Goal: Information Seeking & Learning: Check status

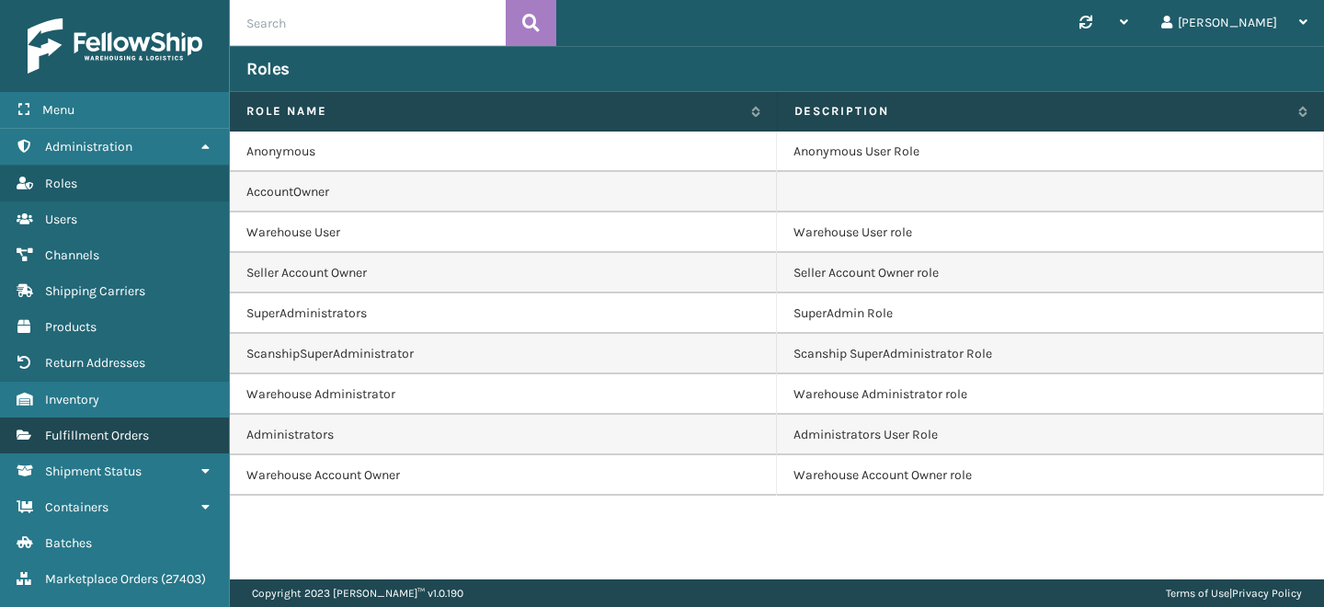
click at [133, 433] on span "Fulfillment Orders" at bounding box center [97, 436] width 104 height 16
click at [325, 25] on input "text" at bounding box center [368, 23] width 276 height 46
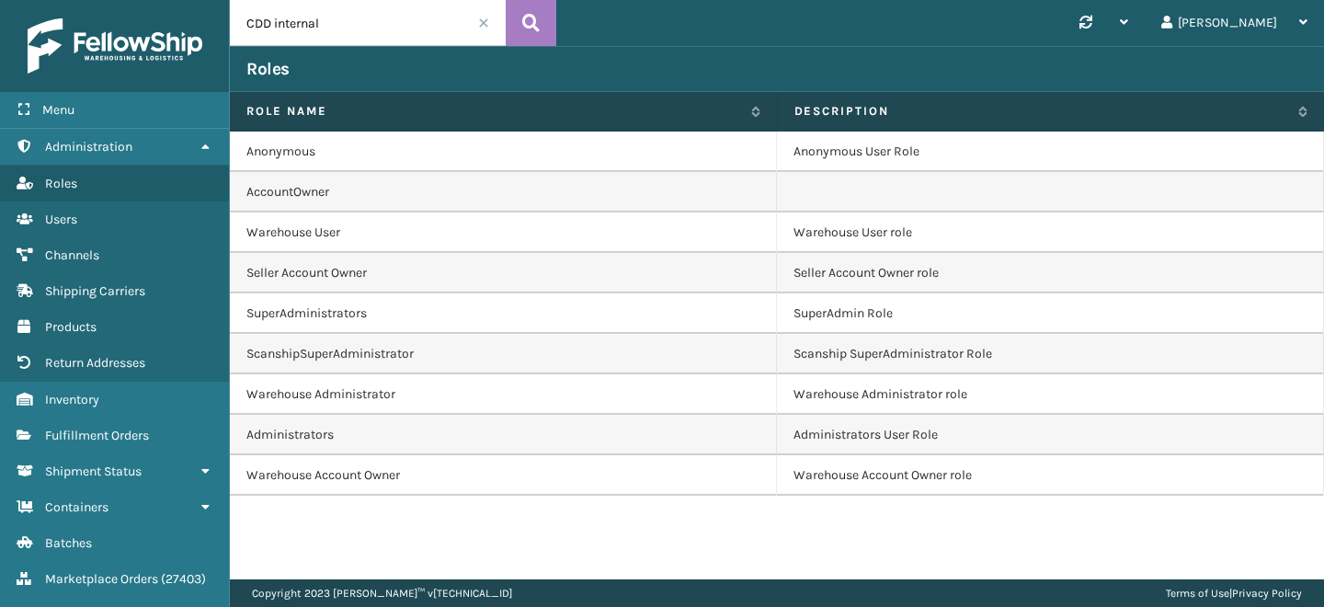
type input "CDD internal"
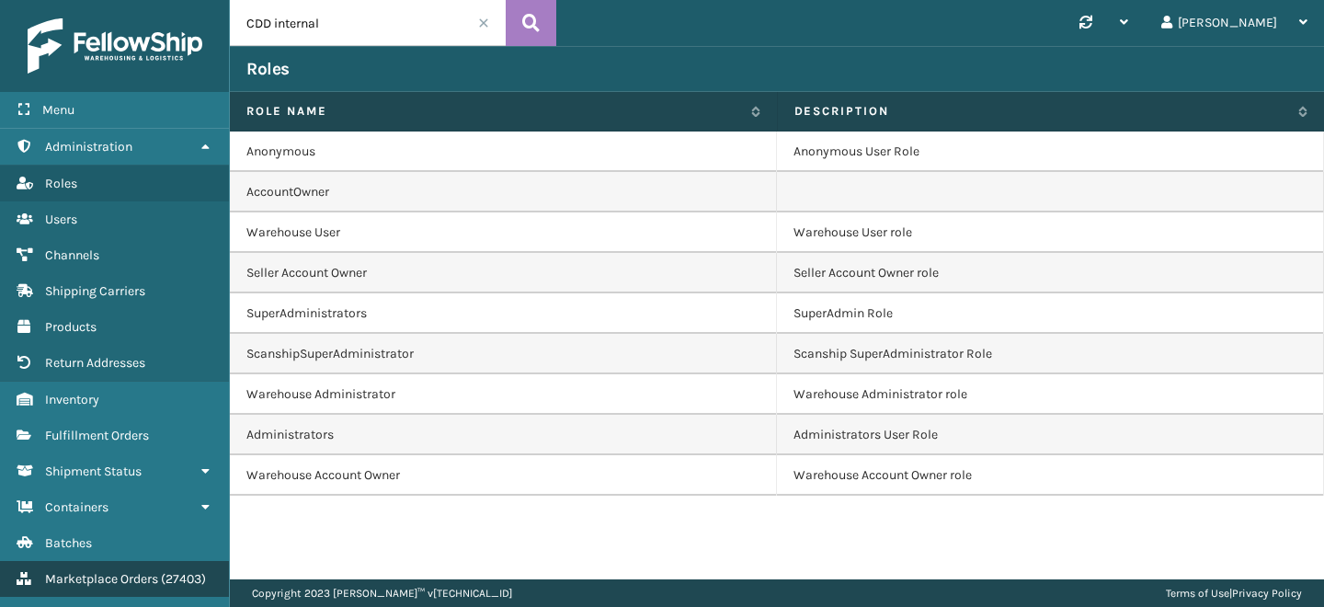
click at [87, 563] on link "Marketplace Orders ( 27403 )" at bounding box center [114, 579] width 229 height 36
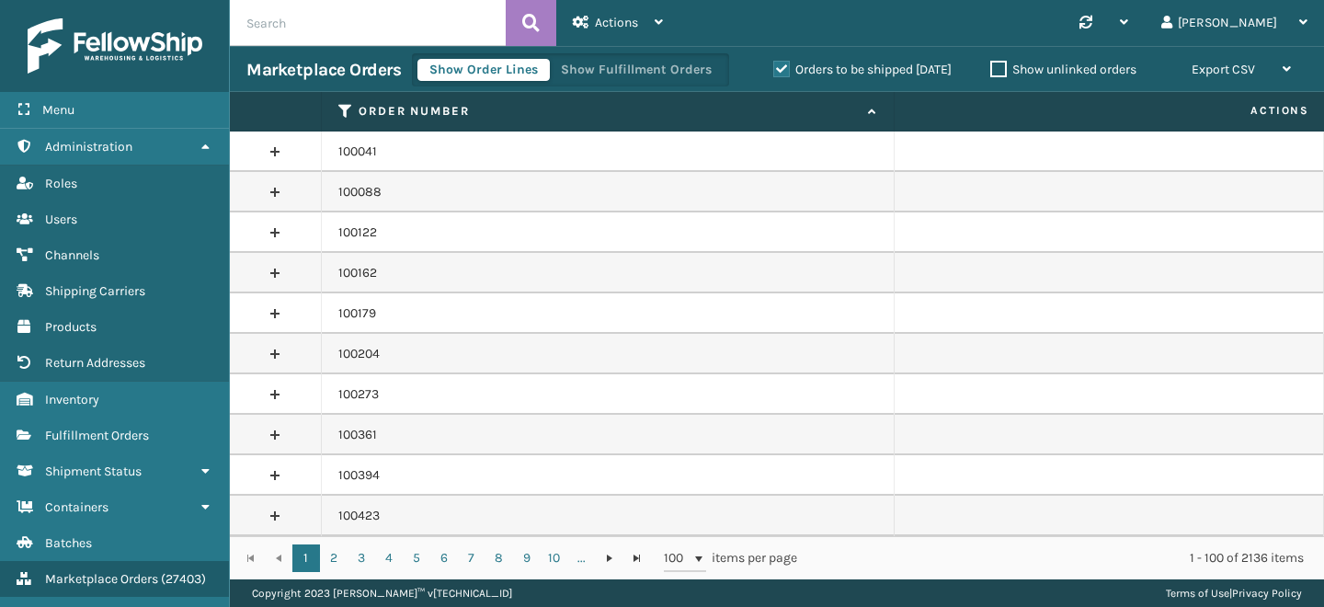
click at [361, 39] on input "text" at bounding box center [368, 23] width 276 height 46
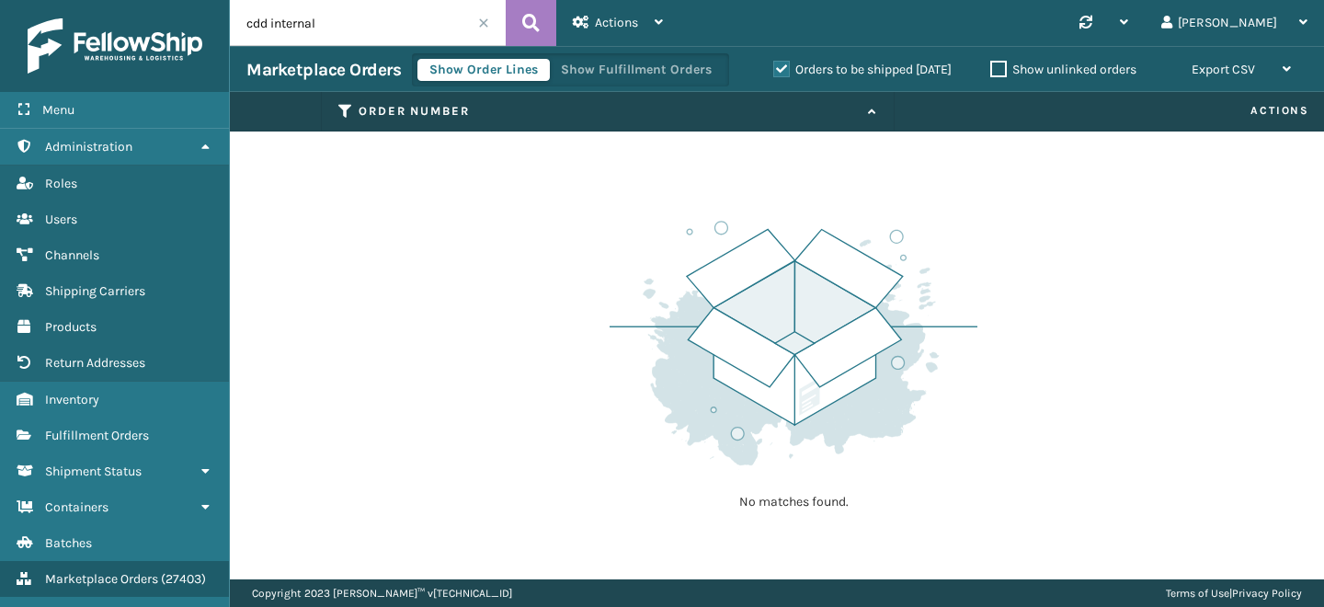
drag, startPoint x: 271, startPoint y: 18, endPoint x: 495, endPoint y: 18, distance: 223.4
click at [495, 18] on input "cdd internal" at bounding box center [368, 23] width 276 height 46
type input "c"
type input "CDD"
click at [155, 421] on link "Batches Fulfillment Orders" at bounding box center [114, 435] width 229 height 36
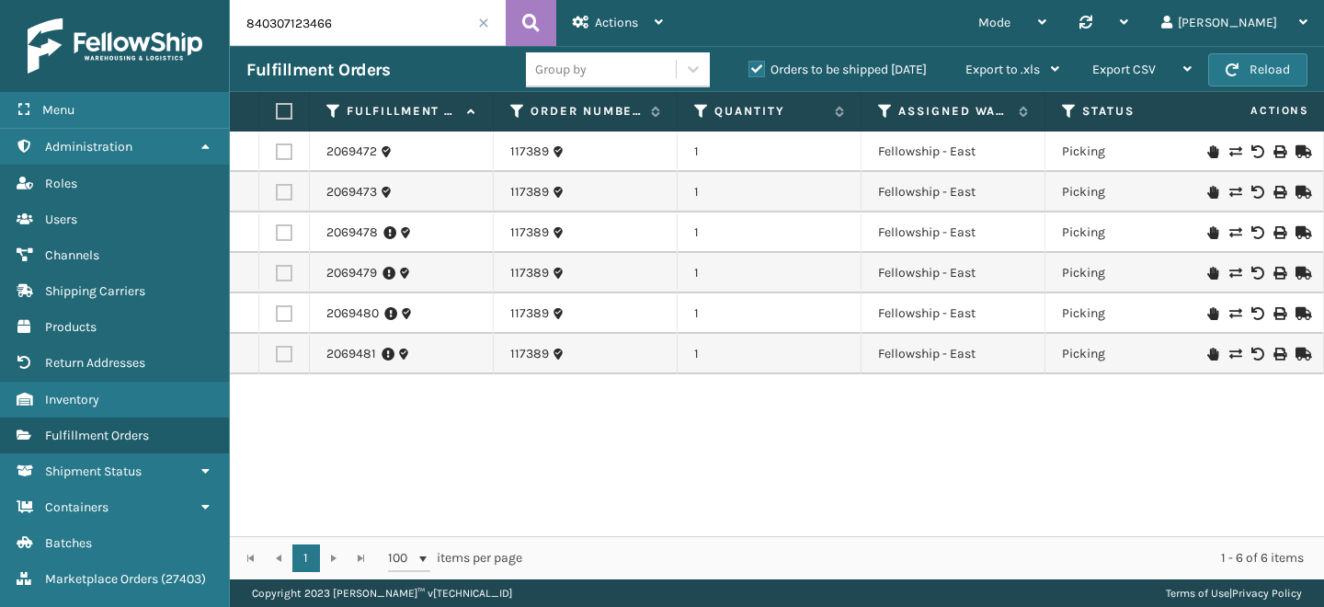
click at [306, 28] on input "840307123466" at bounding box center [368, 23] width 276 height 46
click at [484, 23] on span at bounding box center [483, 22] width 11 height 11
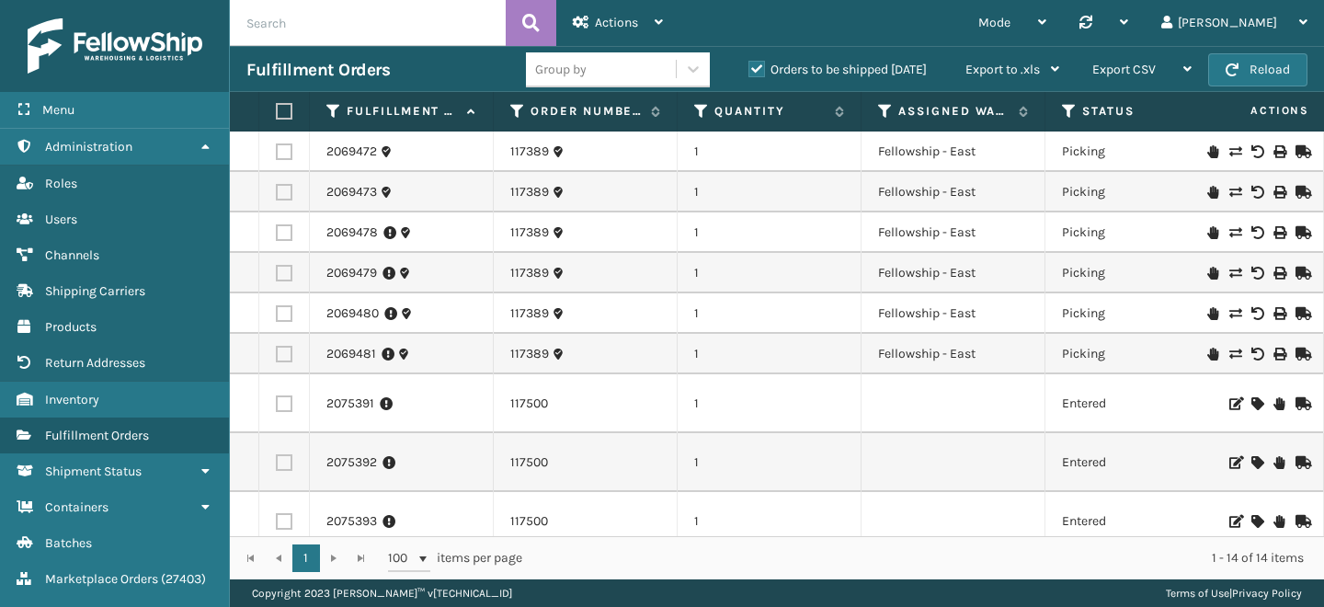
click at [371, 19] on input "text" at bounding box center [368, 23] width 276 height 46
type input "CDD"
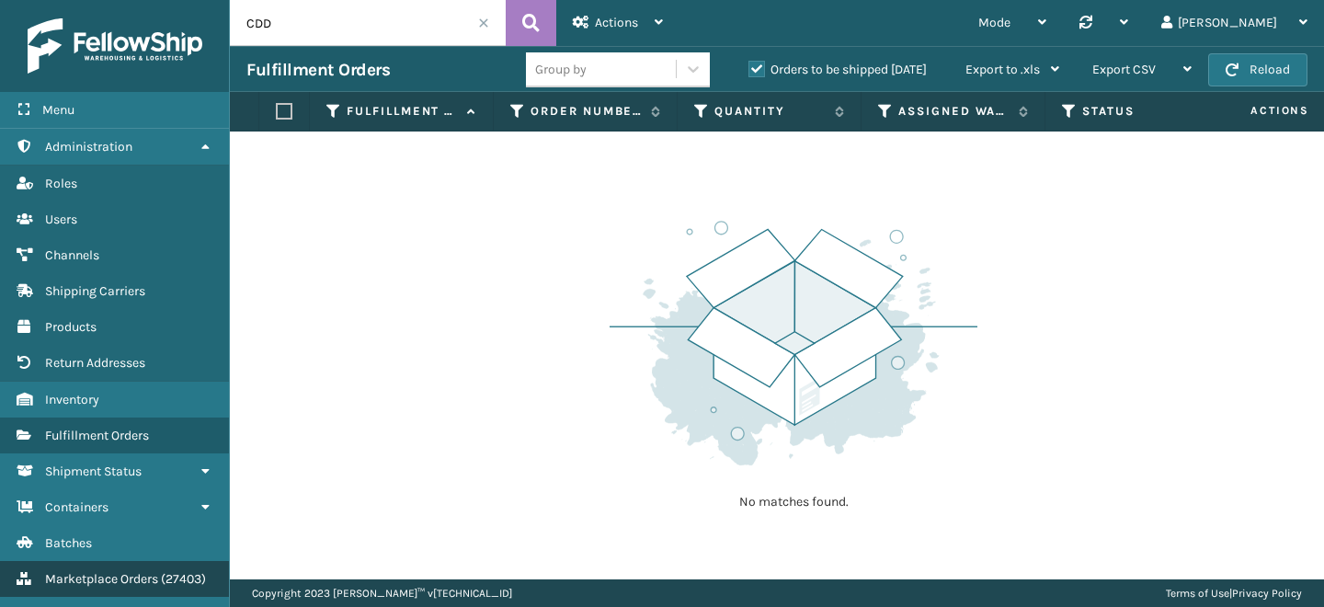
click at [135, 561] on link "Marketplace Orders ( 27403 )" at bounding box center [114, 579] width 229 height 36
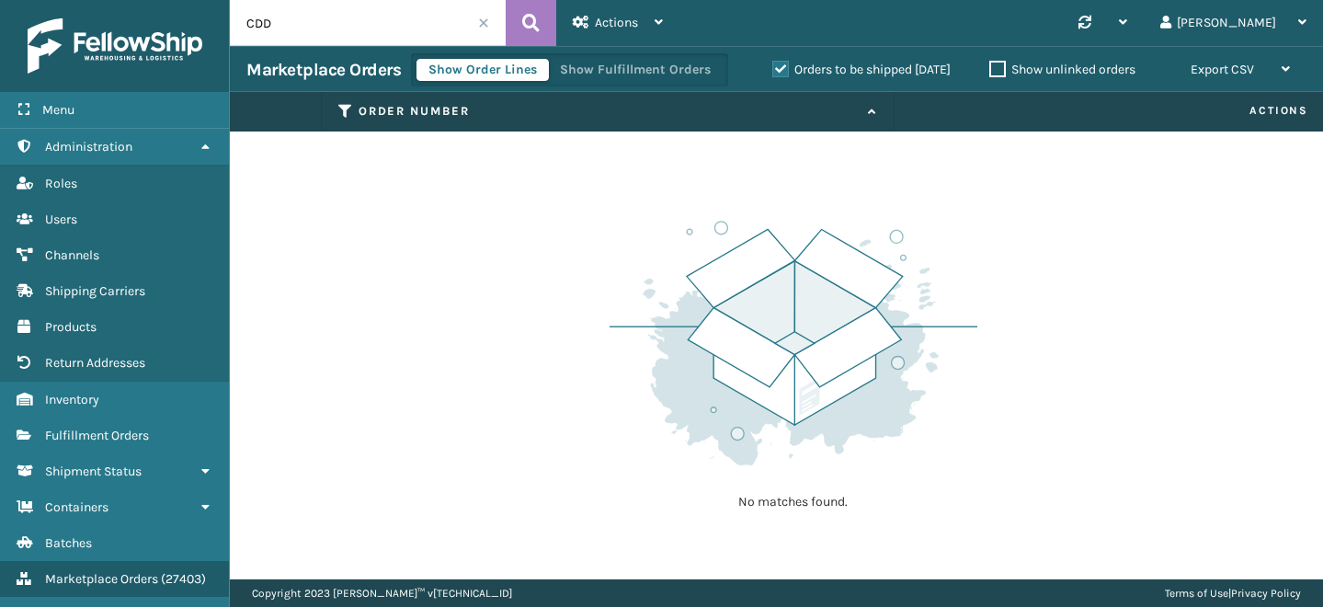
click at [309, 30] on input "CDD" at bounding box center [368, 23] width 276 height 46
type input "C"
click at [319, 34] on input "internal" at bounding box center [368, 23] width 276 height 46
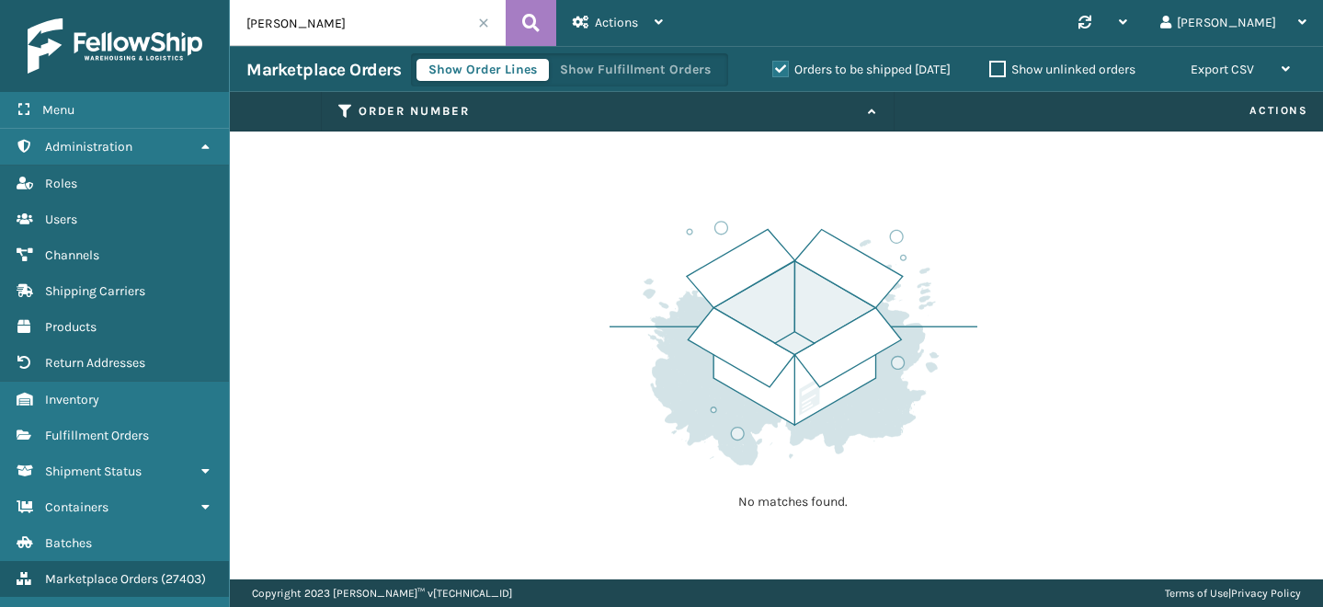
drag, startPoint x: 321, startPoint y: 30, endPoint x: 73, endPoint y: 29, distance: 248.3
click at [73, 0] on div "Menu Administration Roles Users Channels Shipping Carriers Products Return Addr…" at bounding box center [661, 0] width 1323 height 0
type input "accion"
click at [120, 433] on span "Fulfillment Orders" at bounding box center [97, 436] width 104 height 16
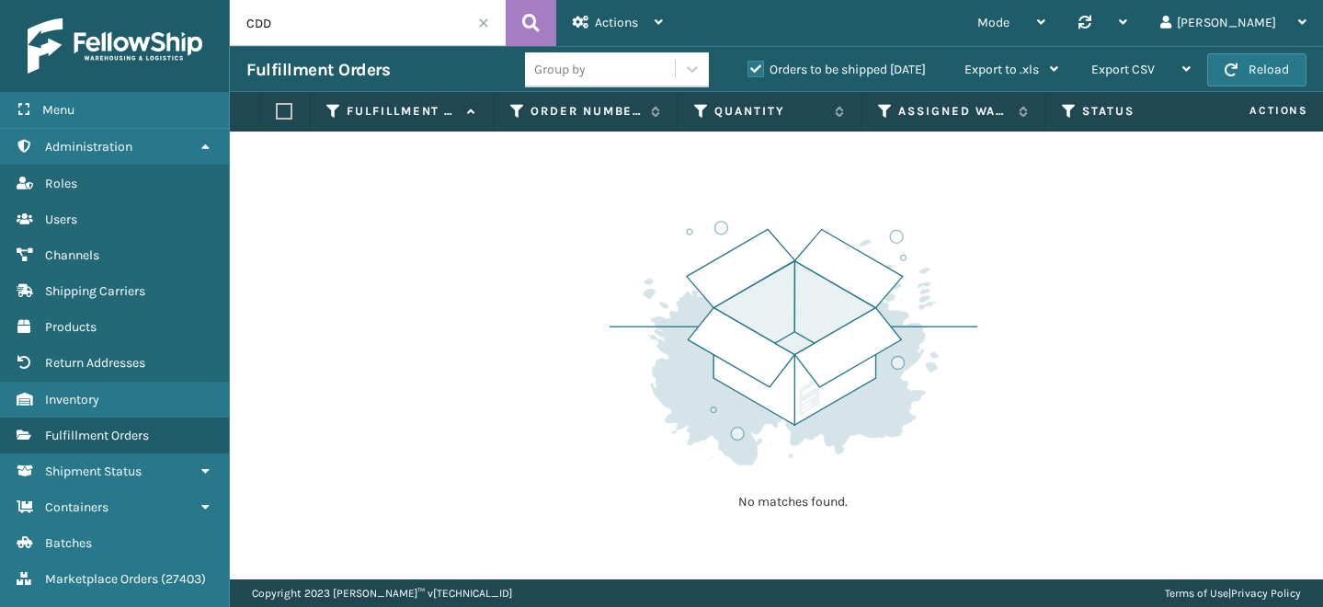
click at [338, 31] on input "CDD" at bounding box center [368, 23] width 276 height 46
drag, startPoint x: 338, startPoint y: 31, endPoint x: 200, endPoint y: 31, distance: 137.9
click at [200, 0] on div "Menu Administration Roles Users Channels Shipping Carriers Products Return Addr…" at bounding box center [661, 0] width 1323 height 0
click at [256, 20] on input "CDD" at bounding box center [368, 23] width 276 height 46
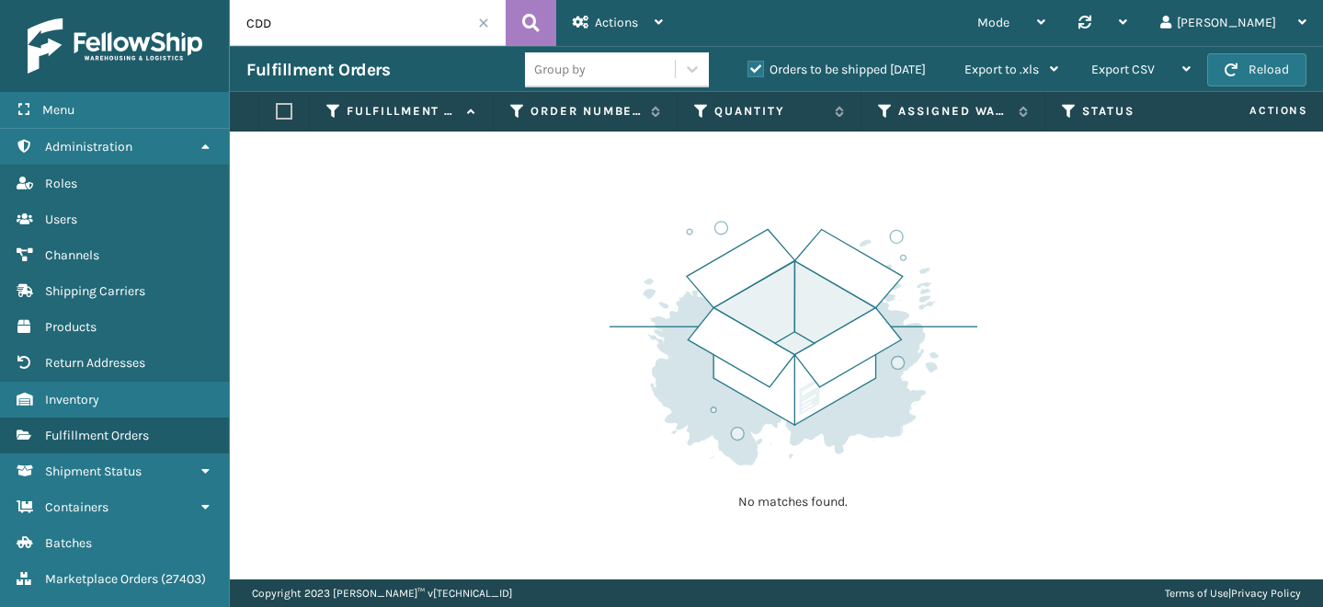
click at [256, 20] on input "CDD" at bounding box center [368, 23] width 276 height 46
type input "accion"
click at [485, 23] on span at bounding box center [483, 22] width 11 height 11
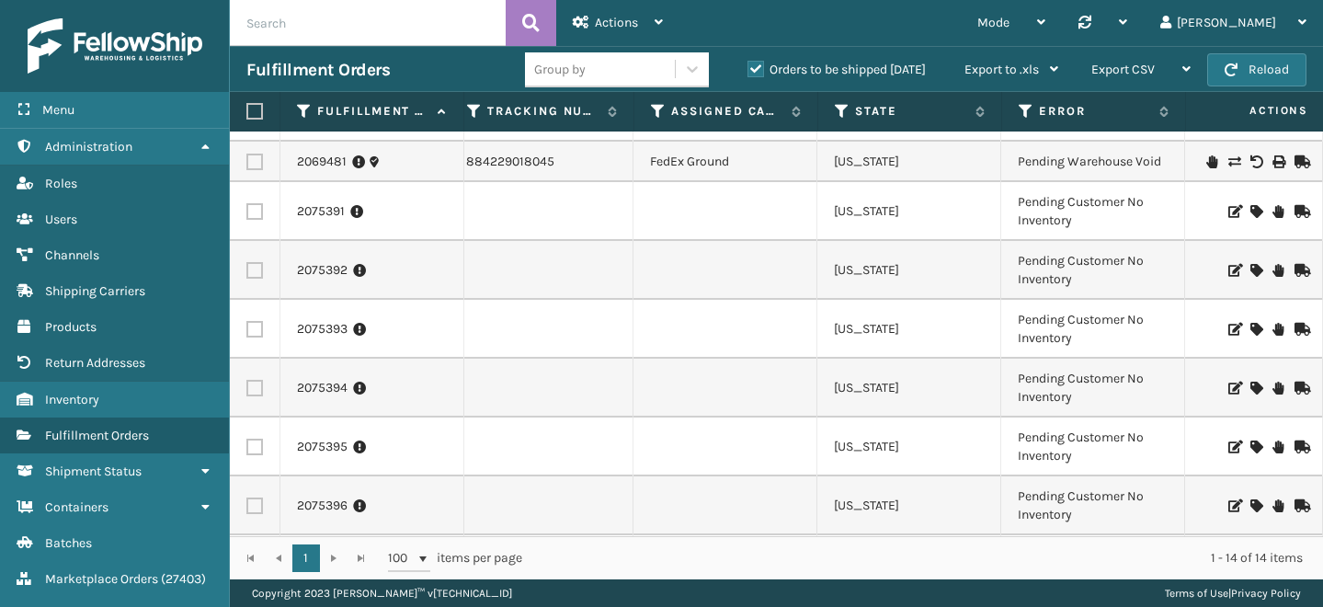
scroll to position [309, 780]
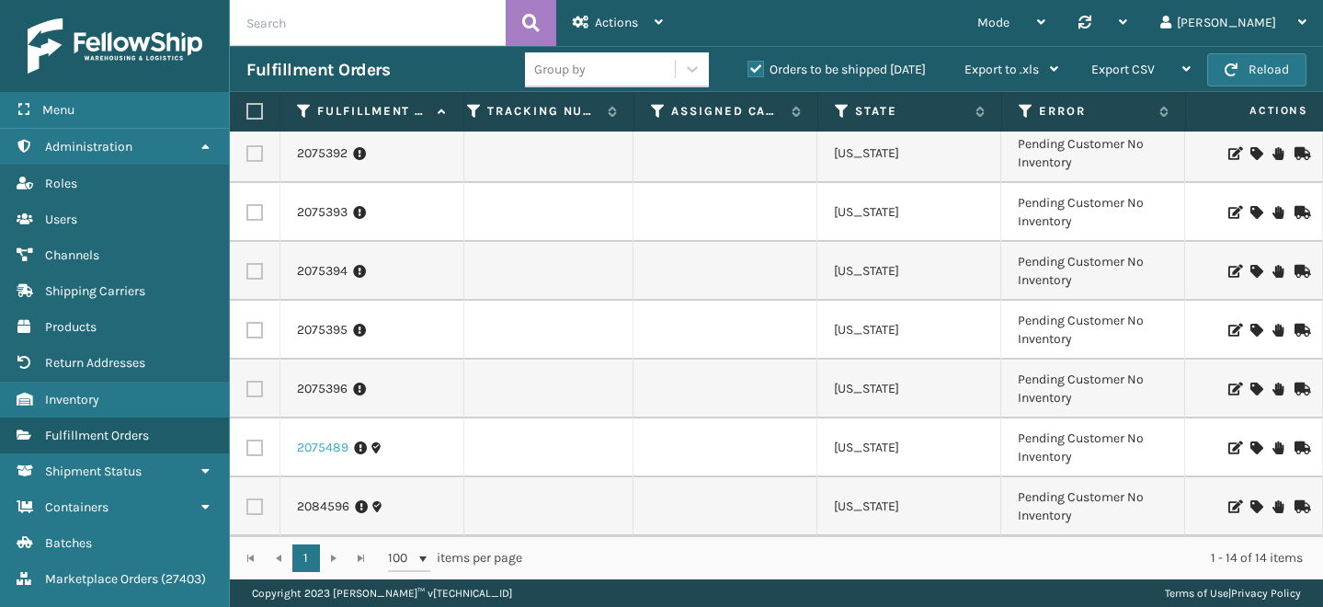
click at [342, 451] on link "2075489" at bounding box center [322, 448] width 51 height 18
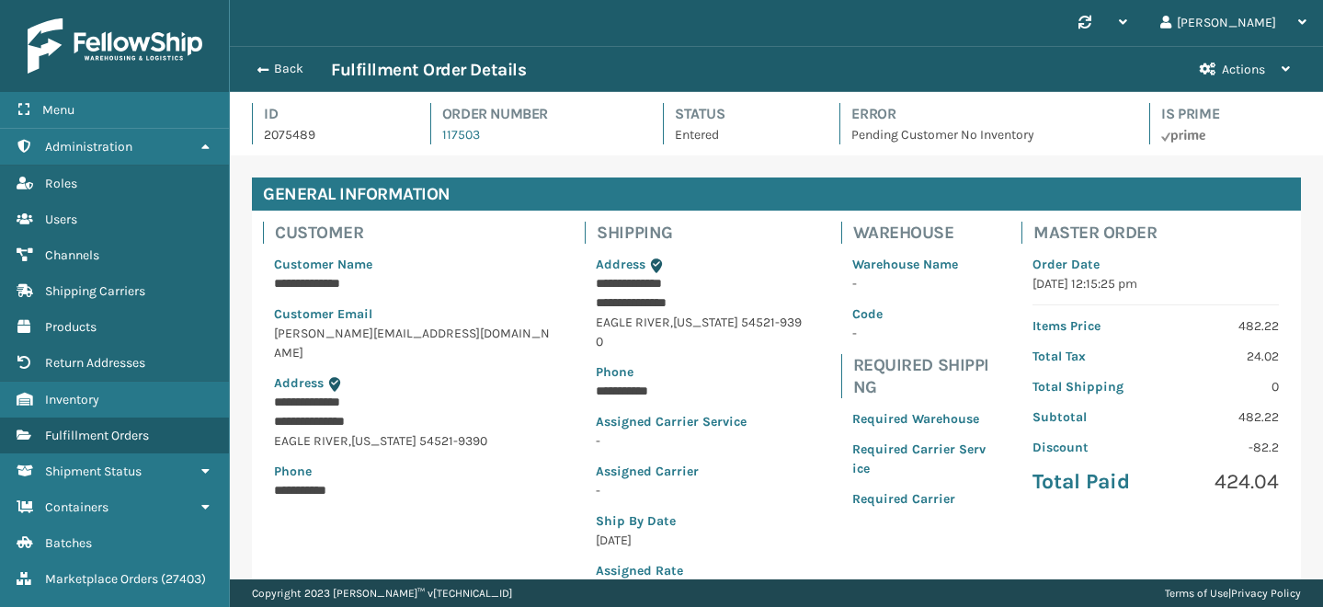
scroll to position [44, 1093]
click at [279, 62] on button "Back" at bounding box center [288, 69] width 85 height 17
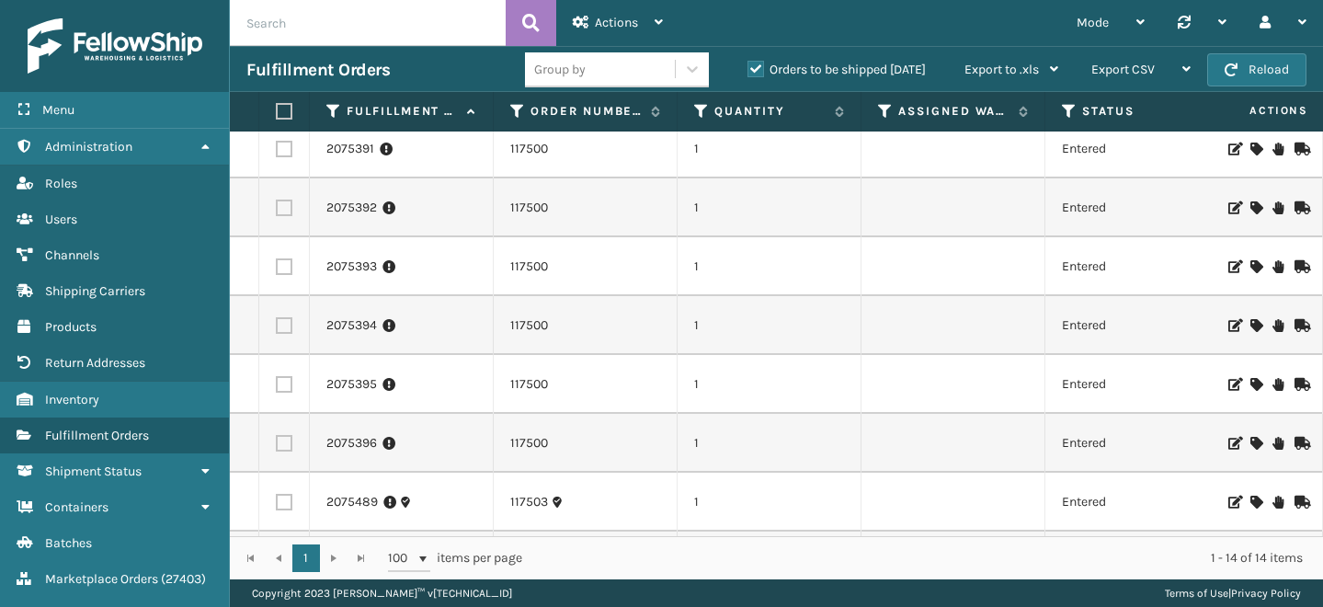
scroll to position [309, 0]
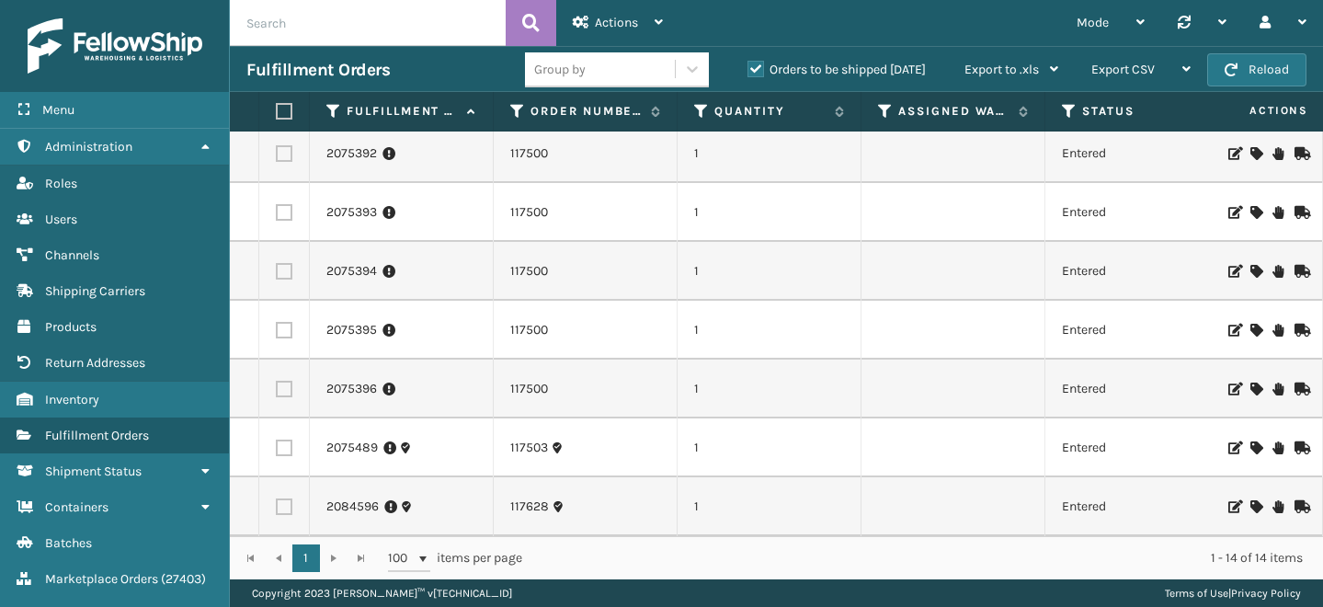
click at [335, 16] on input "text" at bounding box center [368, 23] width 276 height 46
type input "uplclose"
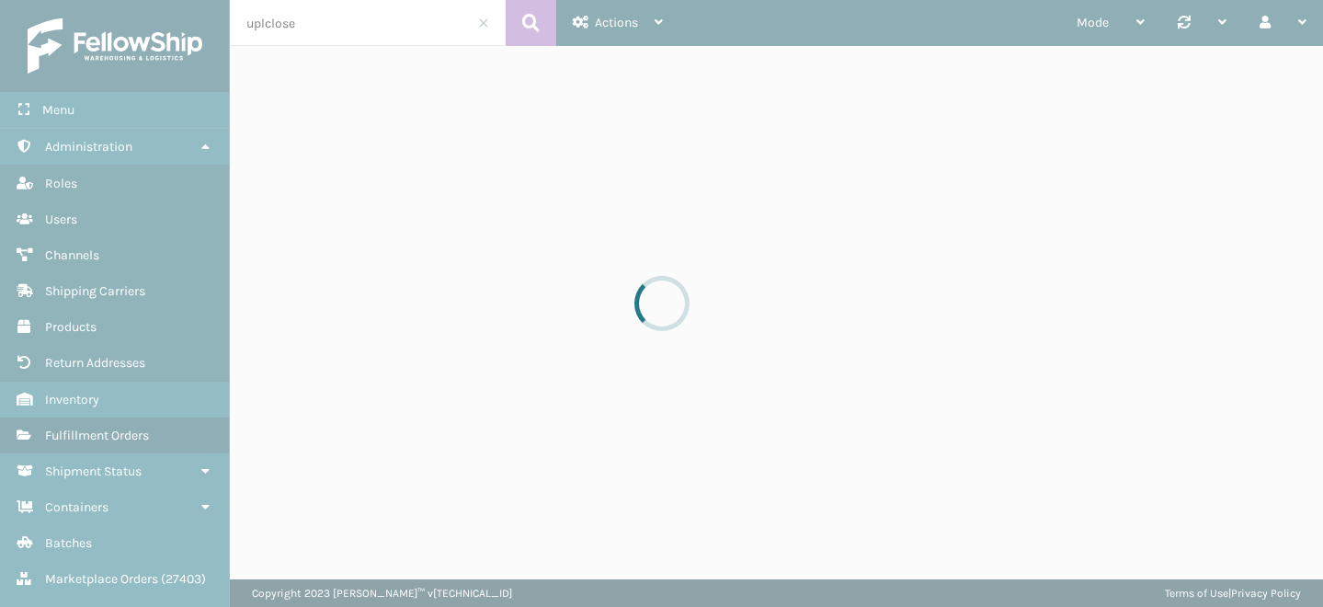
click at [265, 23] on div at bounding box center [661, 303] width 1323 height 607
click at [267, 24] on div at bounding box center [661, 303] width 1323 height 607
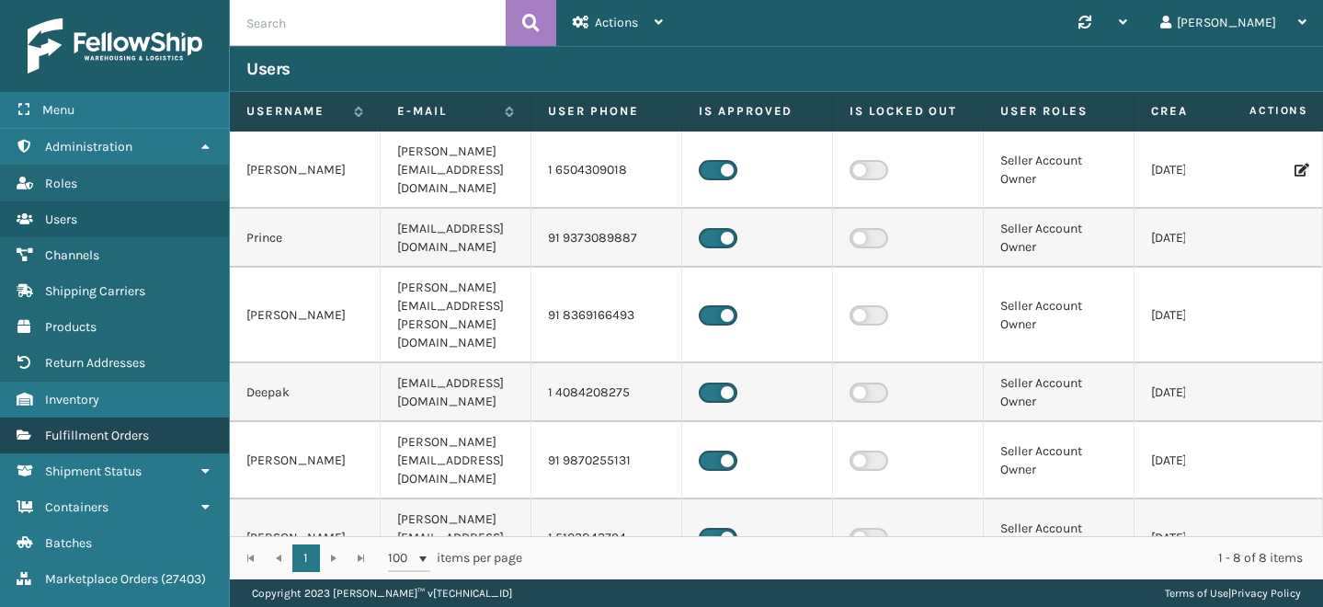
click at [106, 432] on span "Fulfillment Orders" at bounding box center [97, 436] width 104 height 16
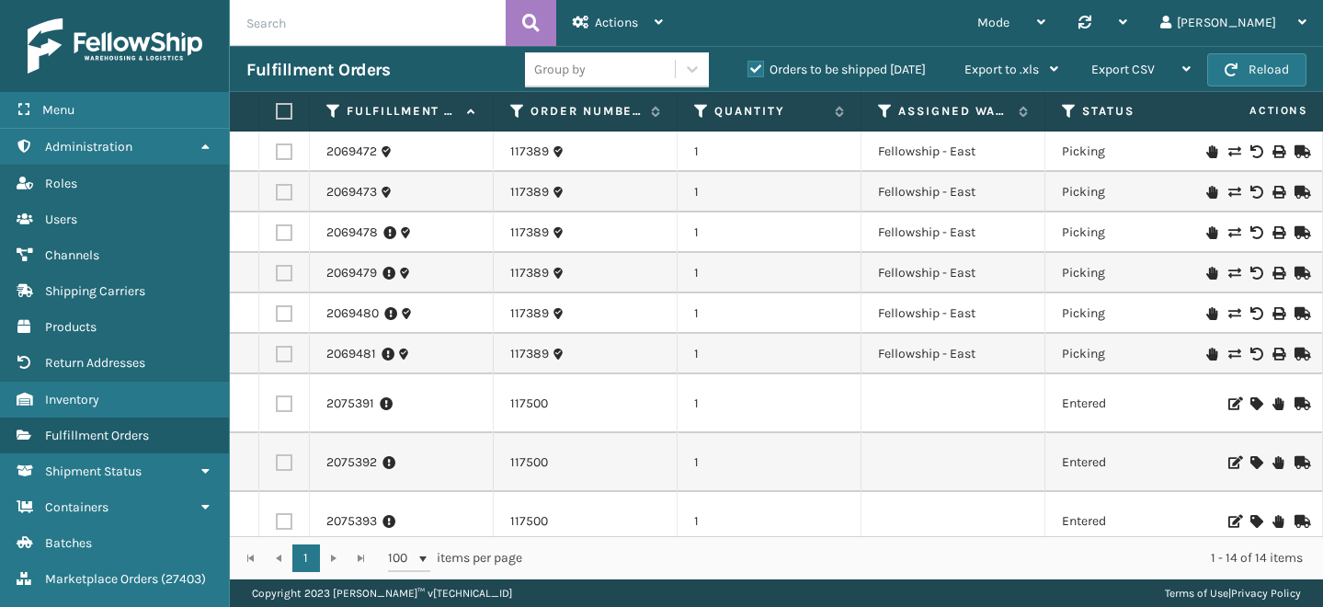
click at [310, 21] on input "text" at bounding box center [368, 23] width 276 height 46
type input "upclose"
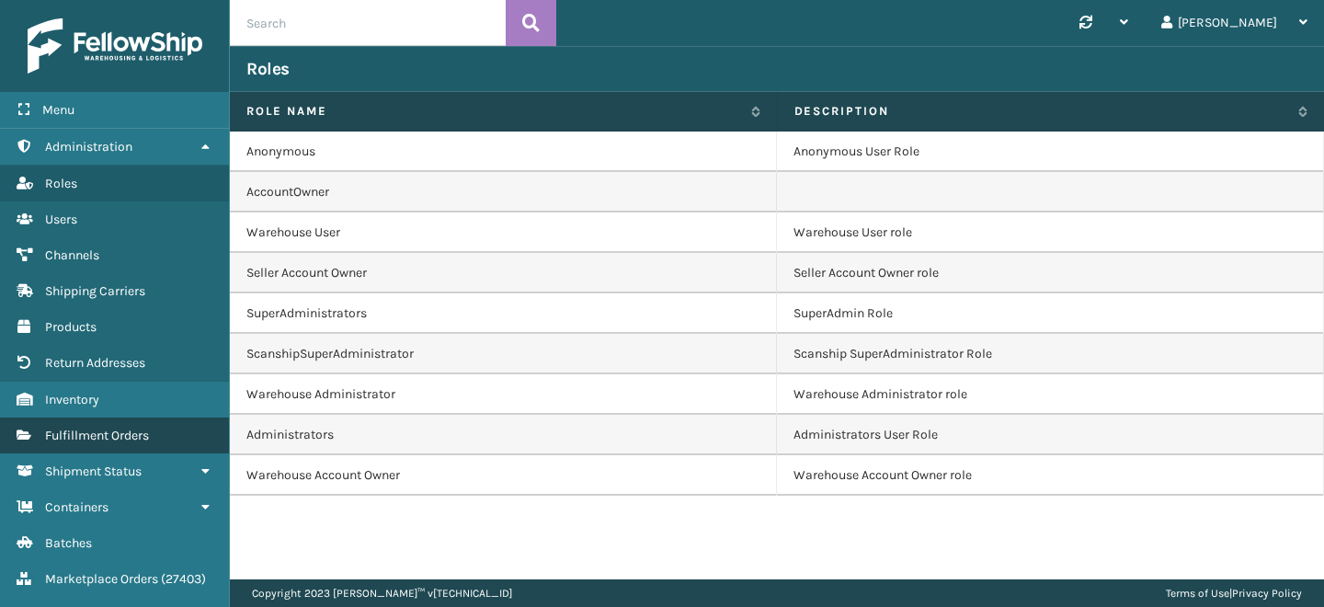
click at [86, 442] on link "Fulfillment Orders" at bounding box center [114, 435] width 229 height 36
click at [333, 22] on input "text" at bounding box center [368, 23] width 276 height 46
paste input "CDDInternal"
type input "CDDInternal"
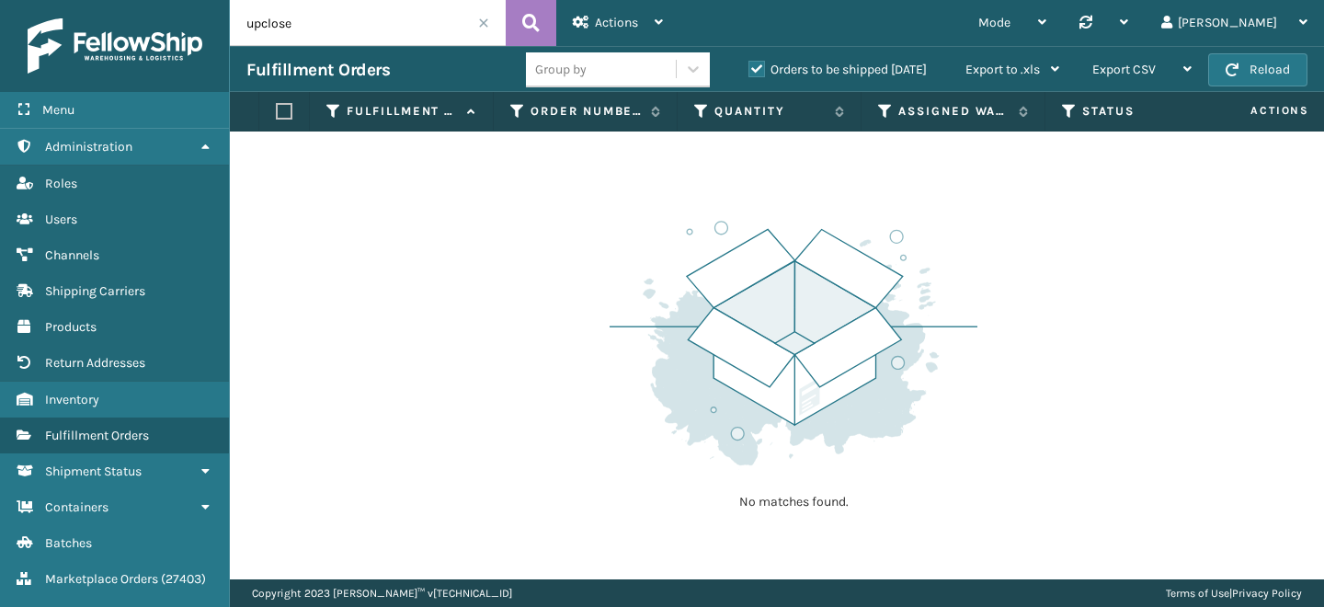
click at [333, 22] on input "upclose" at bounding box center [368, 23] width 276 height 46
paste input "CDDInternal"
click at [268, 20] on input "CDDInternal" at bounding box center [368, 23] width 276 height 46
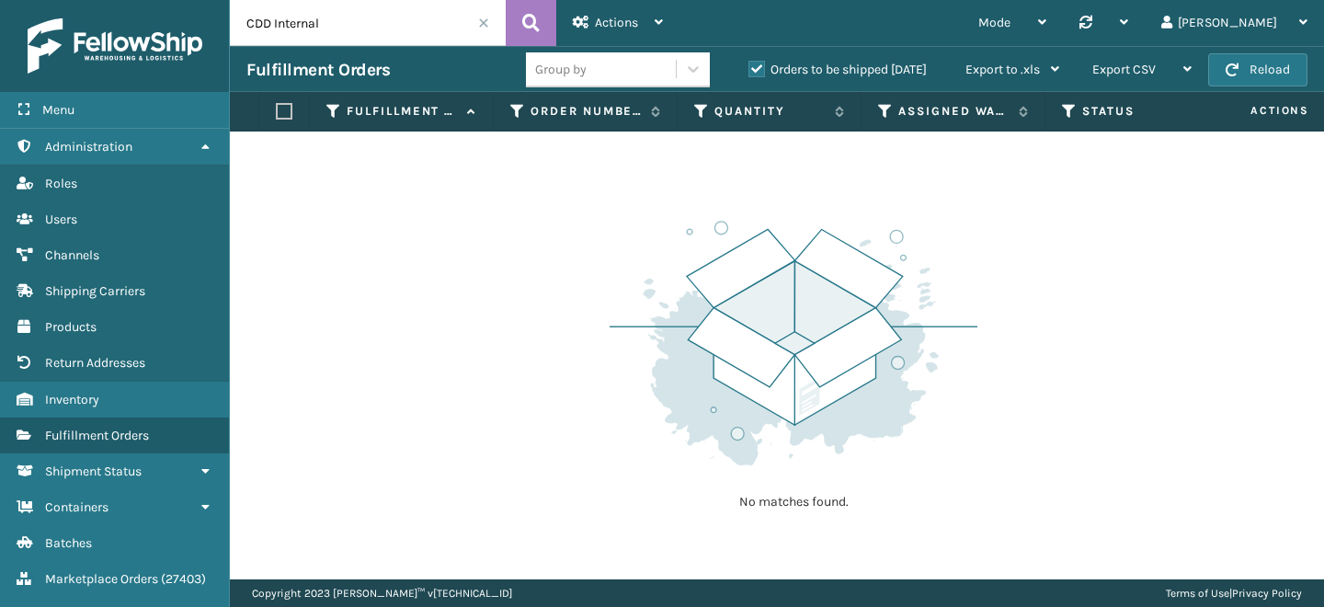
type input "CDD Internal"
click at [299, 47] on div "Fulfillment Orders Group by Orders to be shipped [DATE] Export to .xls Use ship…" at bounding box center [777, 69] width 1094 height 46
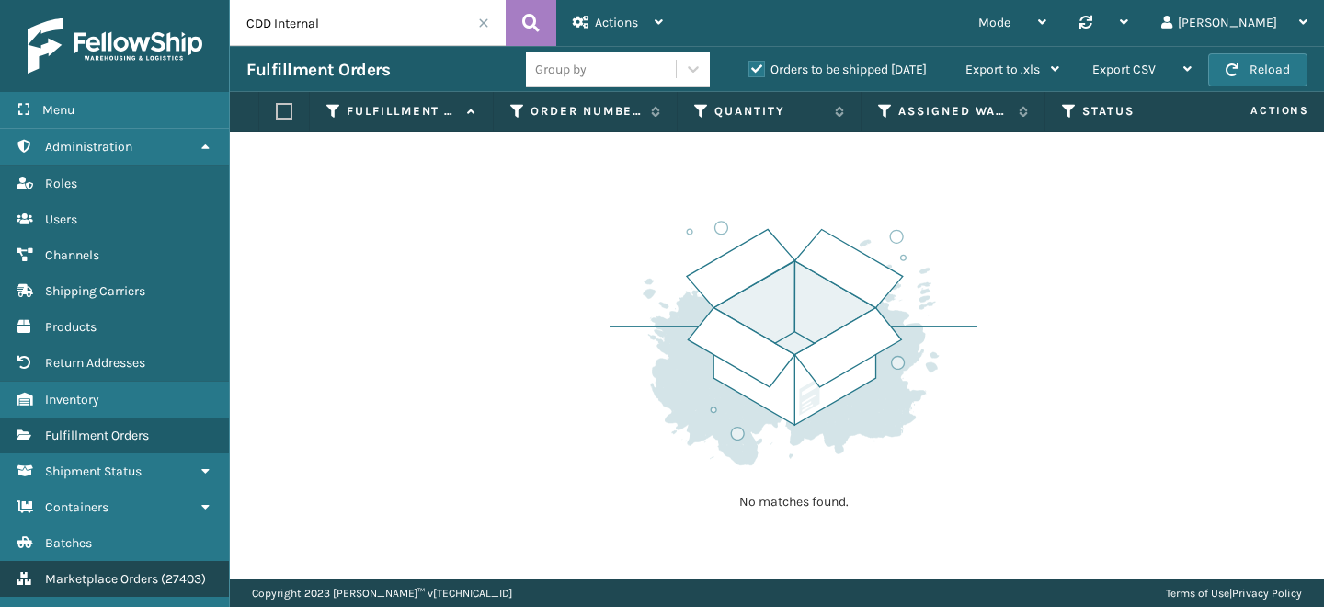
click at [90, 571] on span "Marketplace Orders" at bounding box center [101, 579] width 113 height 16
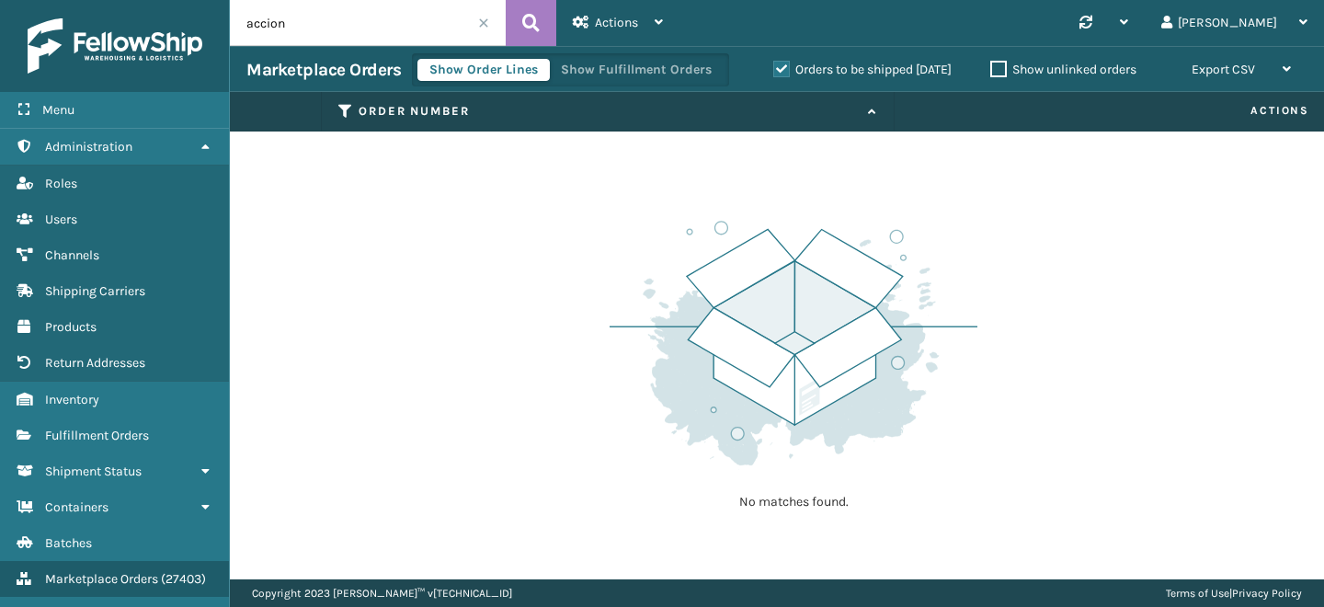
click at [307, 18] on input "accion" at bounding box center [368, 23] width 276 height 46
paste input "CDDInternal"
click at [529, 32] on icon at bounding box center [530, 23] width 17 height 28
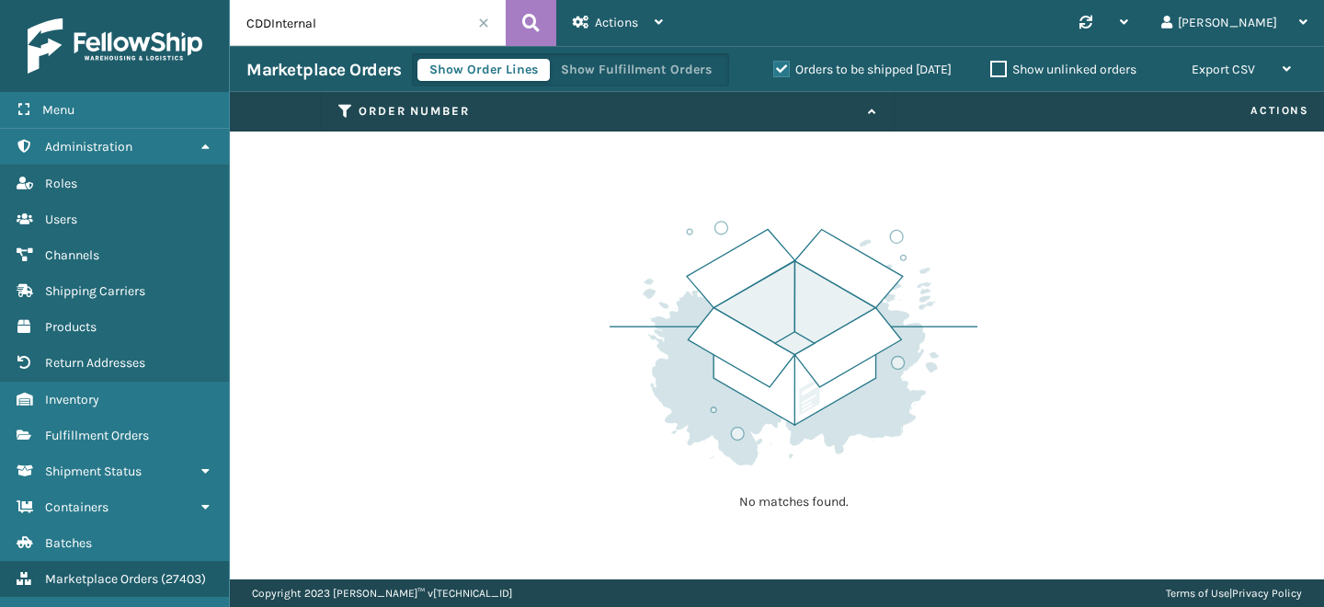
click at [269, 26] on input "CDDInternal" at bounding box center [368, 23] width 276 height 46
type input "CDD Internal"
click at [623, 65] on button "Show Fulfillment Orders" at bounding box center [636, 70] width 175 height 22
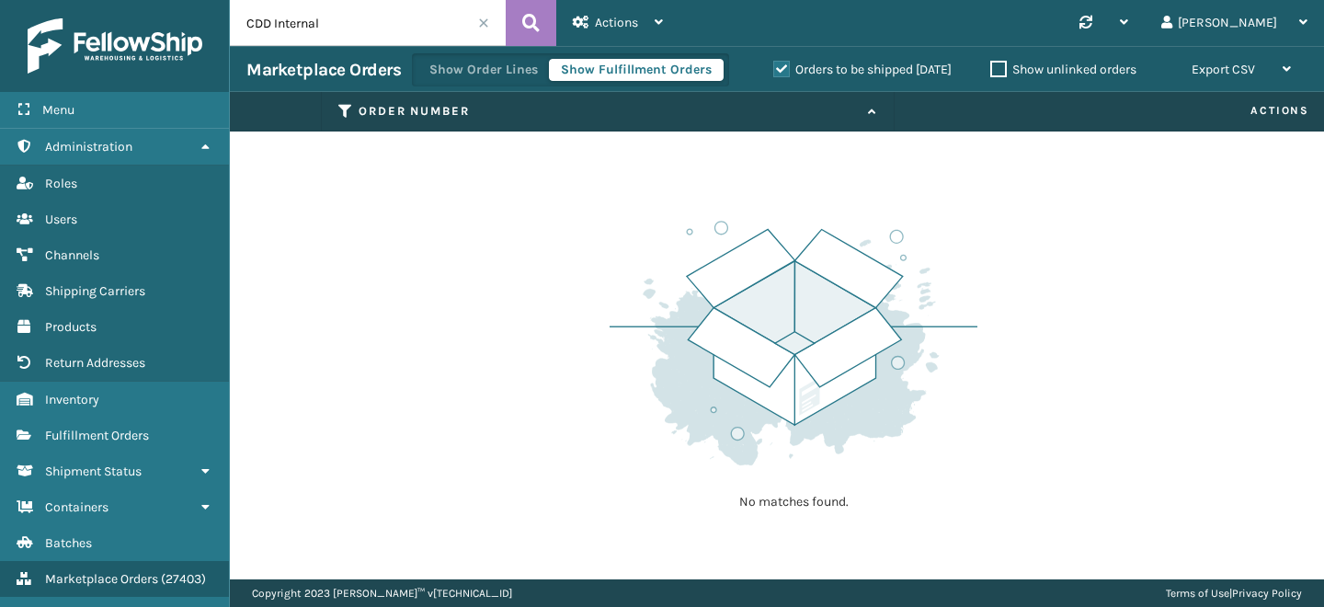
click at [774, 68] on label "Orders to be shipped [DATE]" at bounding box center [862, 70] width 178 height 16
click at [774, 68] on input "Orders to be shipped [DATE]" at bounding box center [773, 65] width 1 height 12
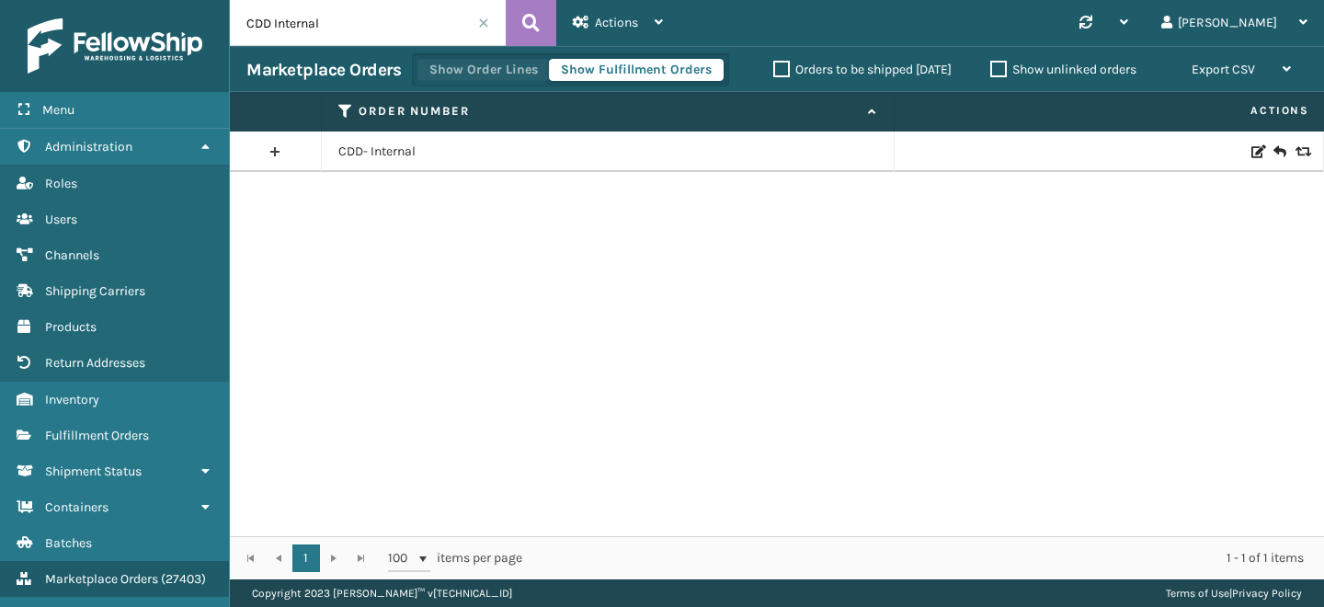
click at [502, 65] on button "Show Order Lines" at bounding box center [483, 70] width 132 height 22
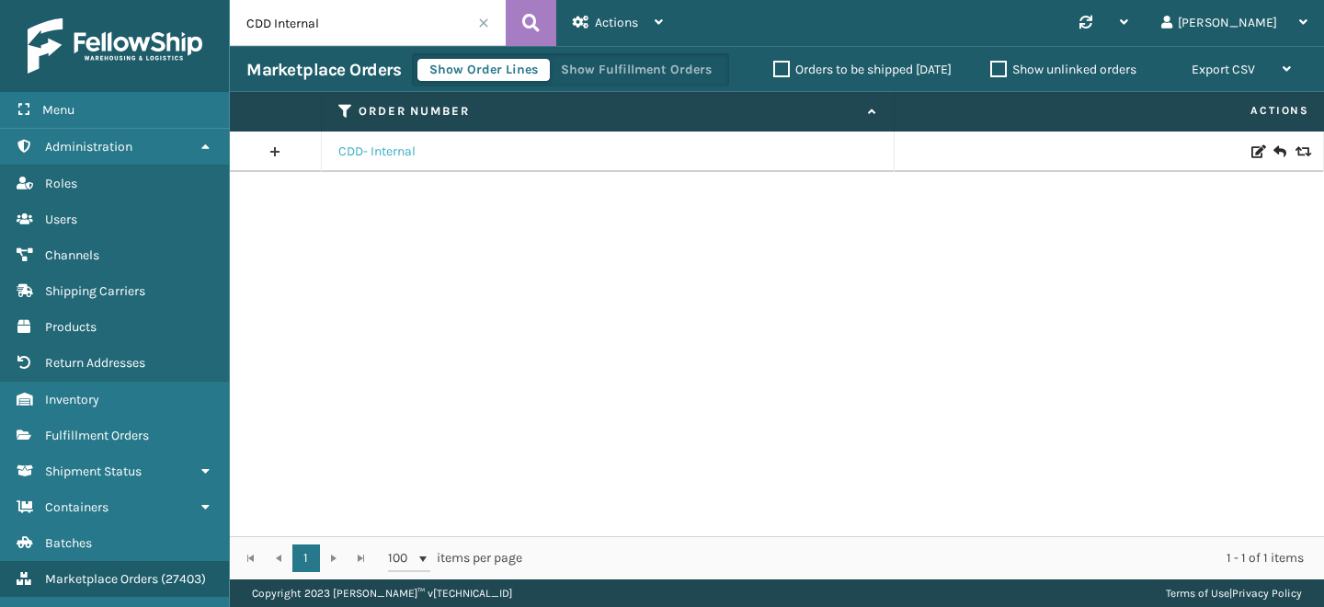
click at [370, 152] on link "CDD- Internal" at bounding box center [376, 152] width 77 height 18
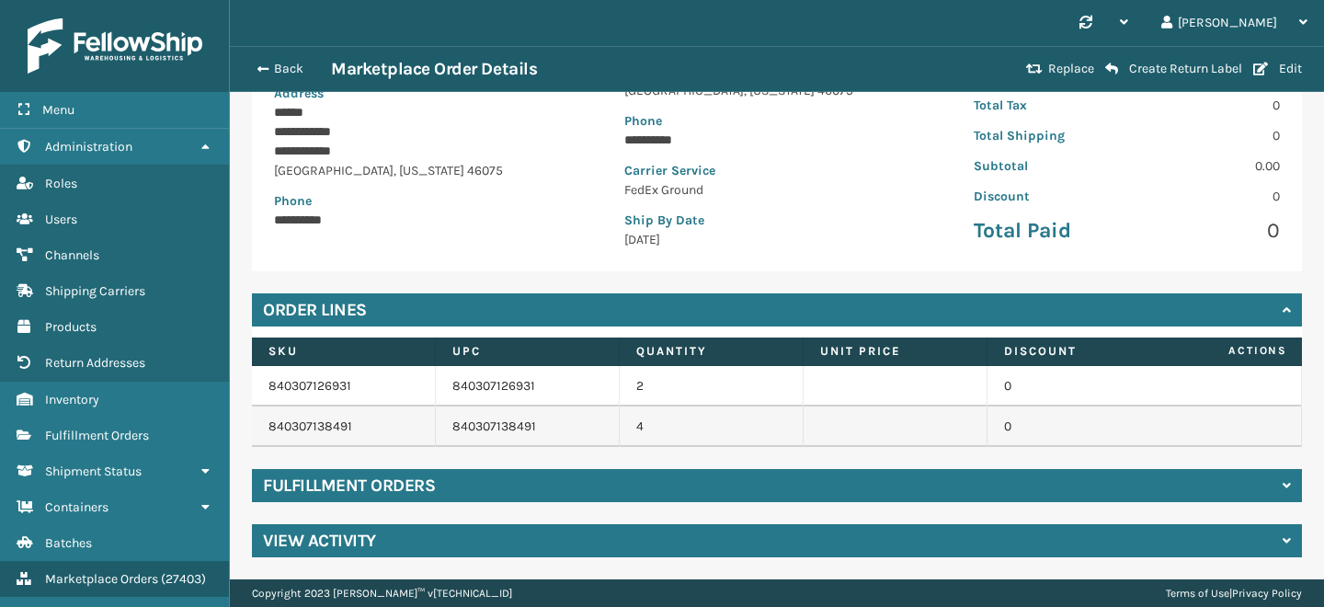
scroll to position [0, 190]
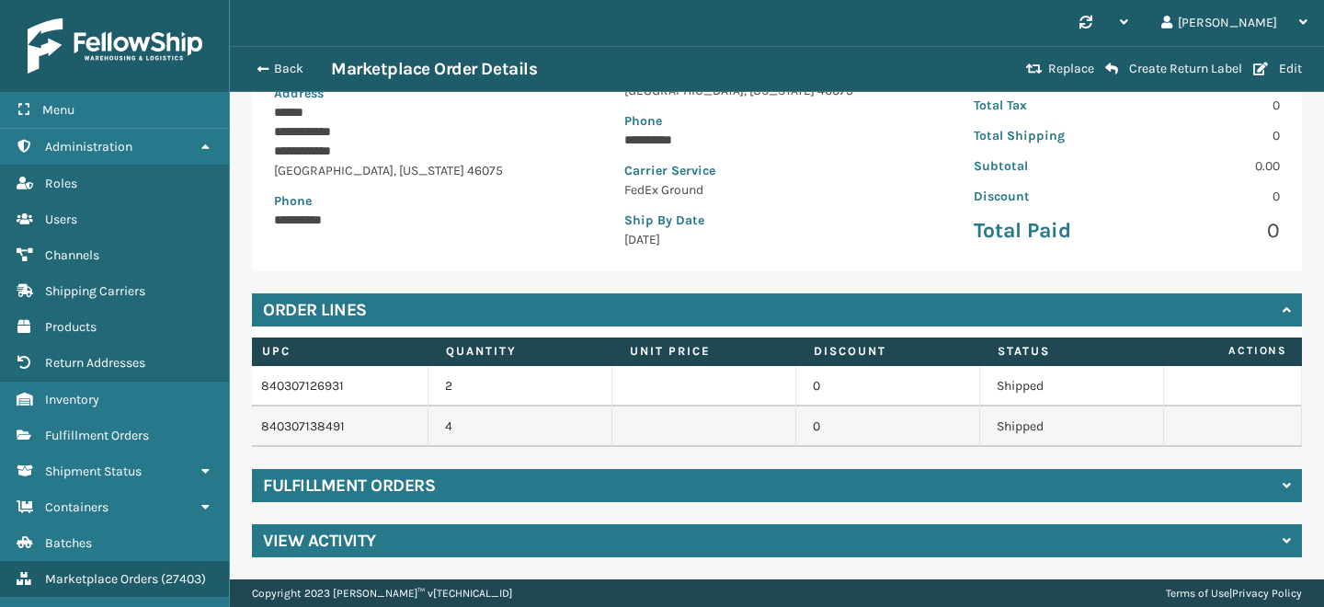
click at [806, 487] on div "Fulfillment Orders" at bounding box center [777, 485] width 1050 height 33
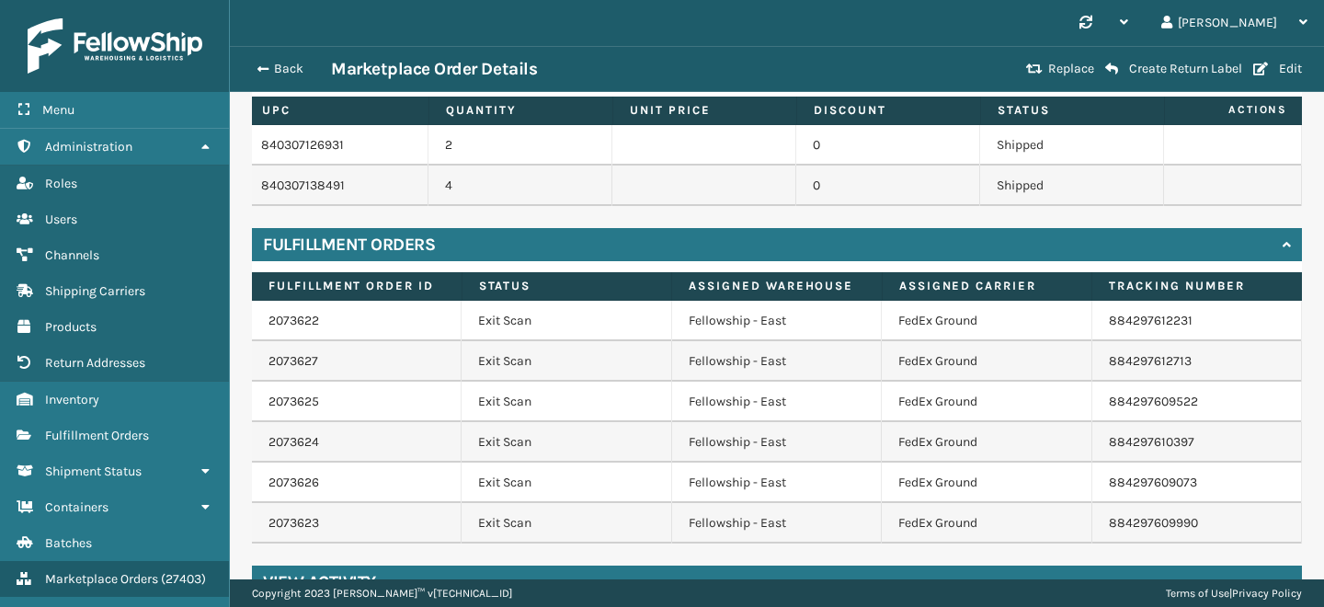
scroll to position [502, 0]
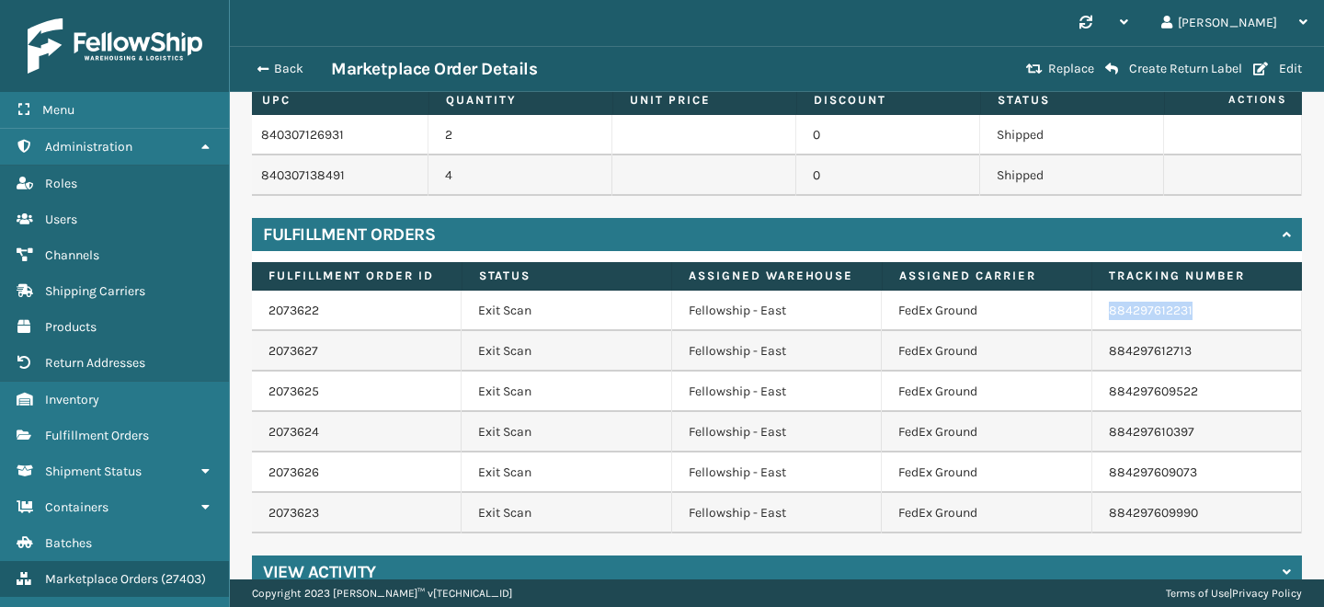
drag, startPoint x: 1100, startPoint y: 310, endPoint x: 1237, endPoint y: 310, distance: 137.0
click at [1237, 310] on td "884297612231" at bounding box center [1197, 311] width 210 height 40
copy link "884297612231"
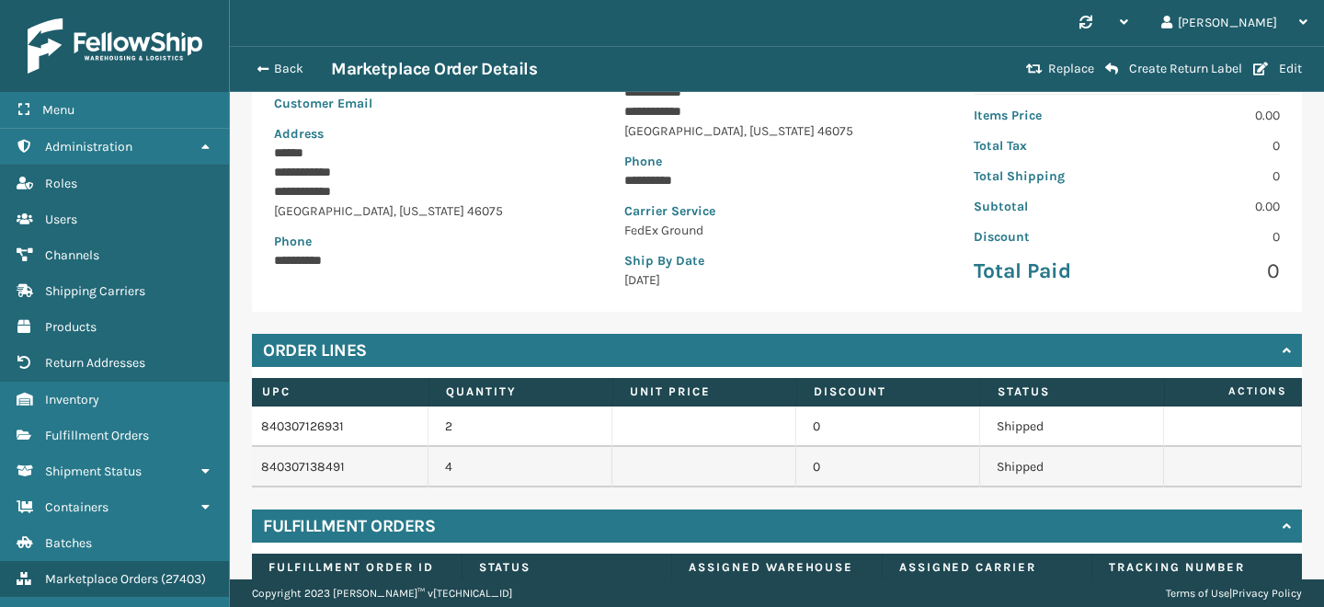
scroll to position [0, 0]
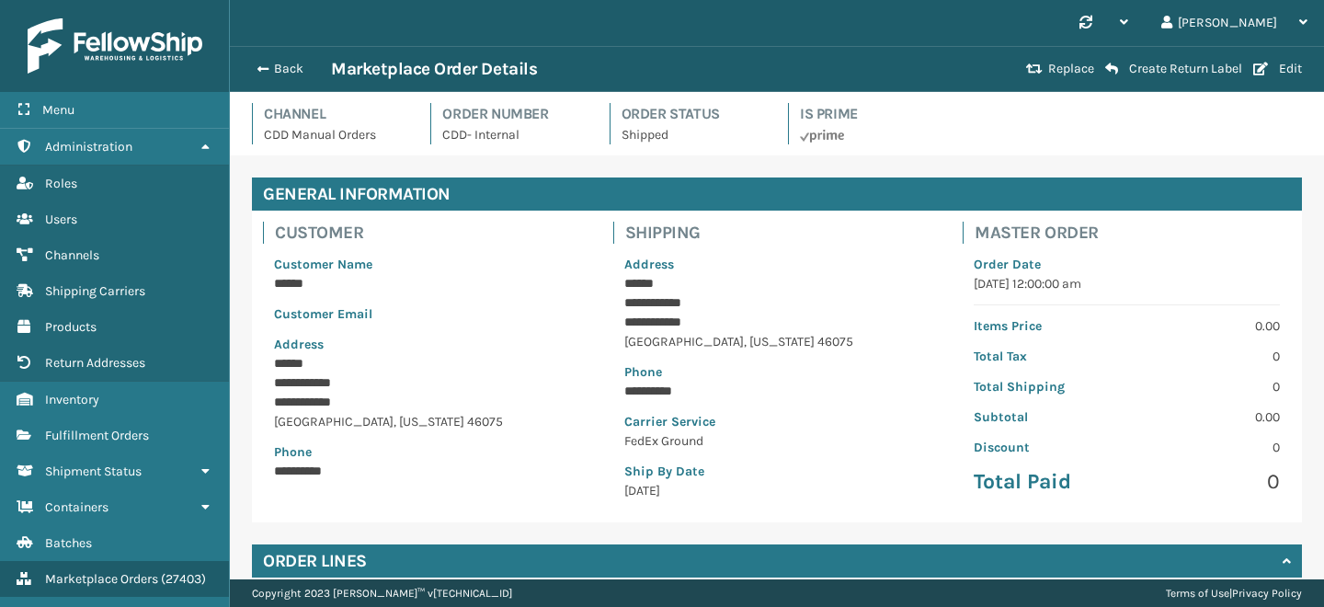
click at [452, 136] on p "CDD- Internal" at bounding box center [514, 134] width 144 height 19
drag, startPoint x: 440, startPoint y: 136, endPoint x: 567, endPoint y: 134, distance: 127.8
click at [568, 135] on div "Order Number CDD- Internal" at bounding box center [508, 123] width 156 height 41
copy p "CDD- Internal"
click at [261, 64] on span "button" at bounding box center [260, 69] width 11 height 13
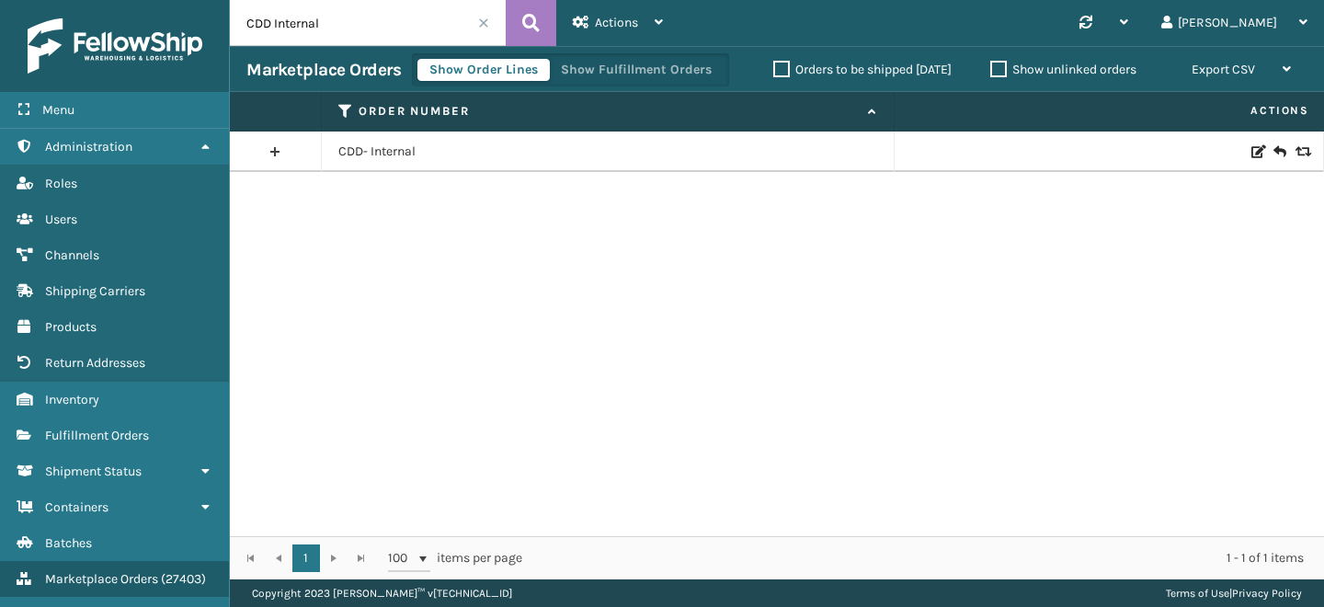
click at [342, 29] on input "CDD Internal" at bounding box center [368, 23] width 276 height 46
click at [274, 19] on input "CDD Internal" at bounding box center [368, 23] width 276 height 46
click at [365, 30] on input "CDD Internal" at bounding box center [368, 23] width 276 height 46
click at [443, 71] on button "Show Order Lines" at bounding box center [483, 70] width 132 height 22
click at [538, 38] on button at bounding box center [531, 23] width 51 height 46
